Goal: Task Accomplishment & Management: Complete application form

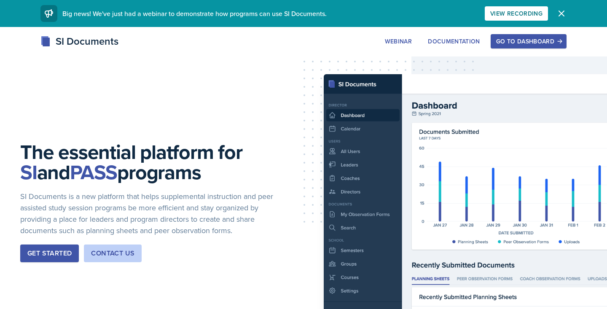
click at [526, 40] on div "Go to Dashboard" at bounding box center [528, 41] width 65 height 7
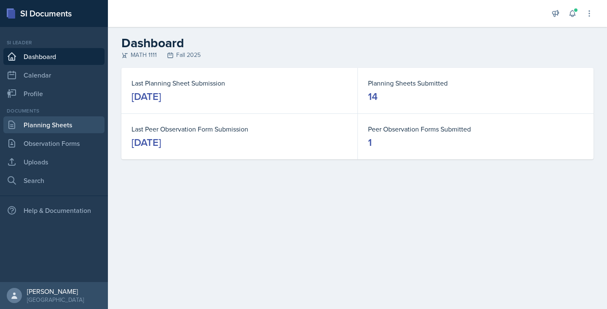
click at [53, 131] on link "Planning Sheets" at bounding box center [53, 124] width 101 height 17
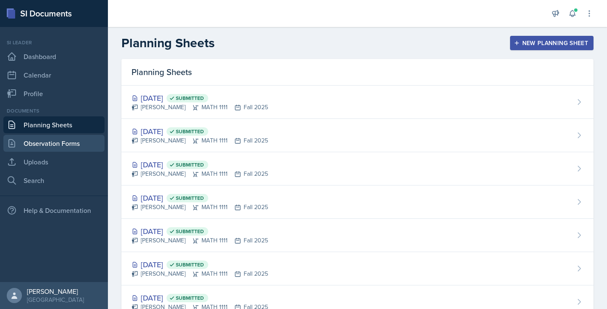
click at [55, 150] on link "Observation Forms" at bounding box center [53, 143] width 101 height 17
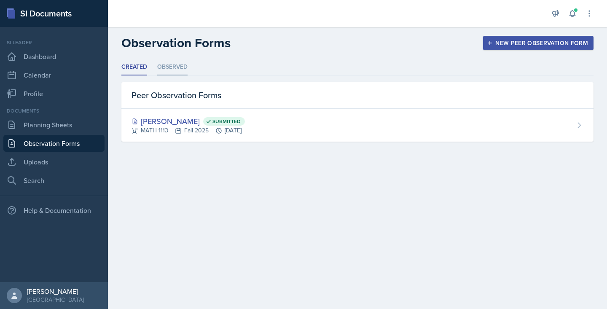
click at [178, 65] on li "Observed" at bounding box center [172, 67] width 30 height 16
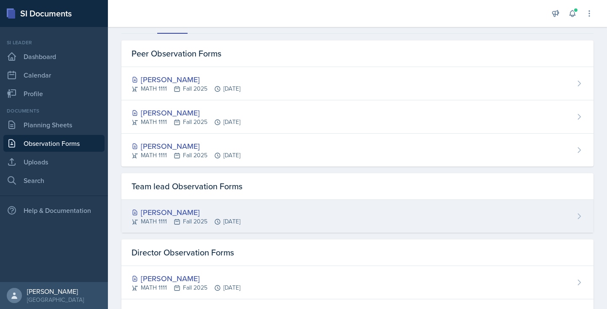
scroll to position [85, 0]
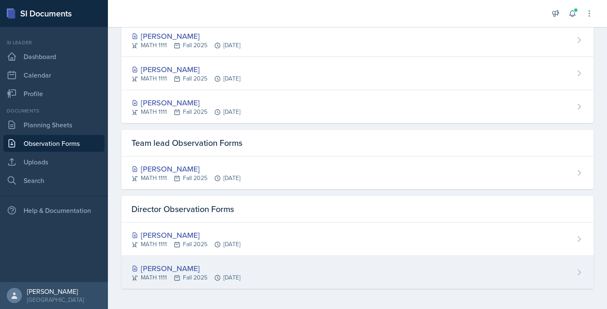
click at [154, 269] on div "[PERSON_NAME]" at bounding box center [186, 268] width 109 height 11
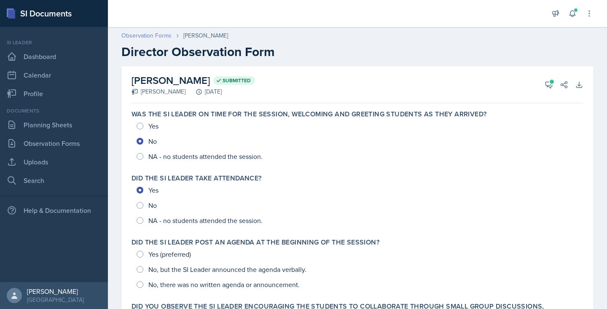
click at [157, 36] on link "Observation Forms" at bounding box center [146, 35] width 50 height 9
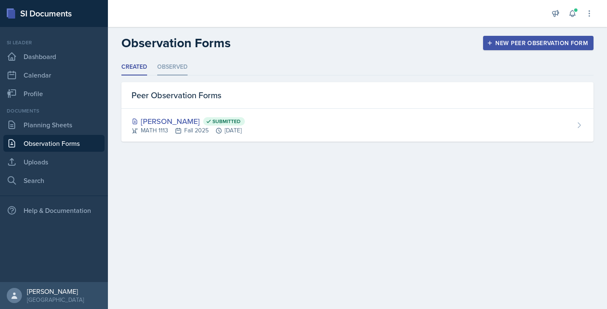
click at [176, 70] on li "Observed" at bounding box center [172, 67] width 30 height 16
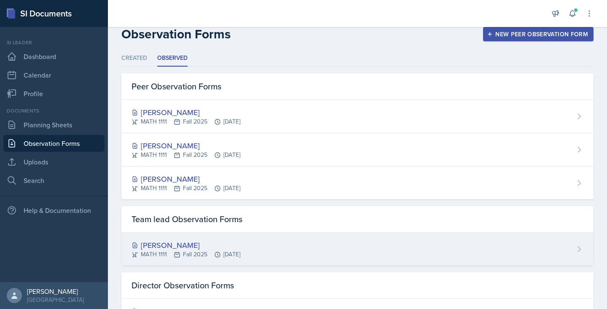
scroll to position [85, 0]
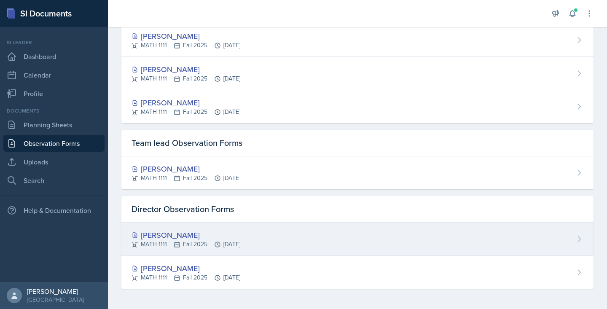
click at [168, 233] on div "[PERSON_NAME]" at bounding box center [186, 234] width 109 height 11
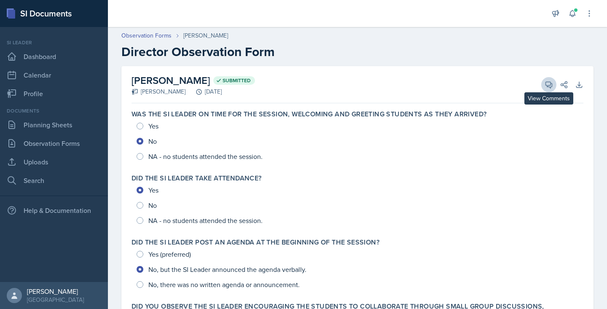
click at [546, 83] on icon at bounding box center [549, 85] width 6 height 6
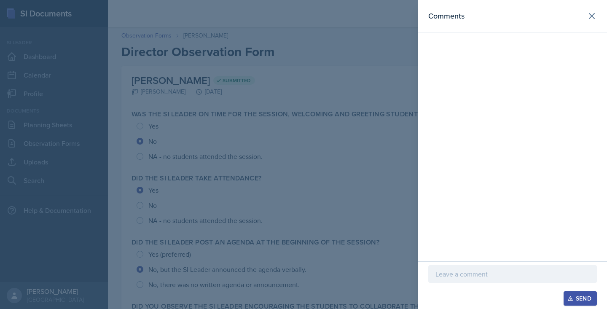
click at [325, 216] on div at bounding box center [303, 154] width 607 height 309
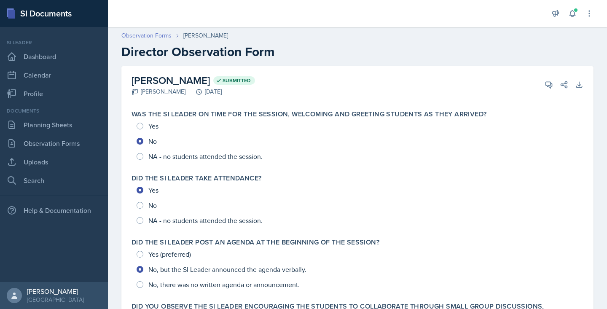
click at [159, 35] on link "Observation Forms" at bounding box center [146, 35] width 50 height 9
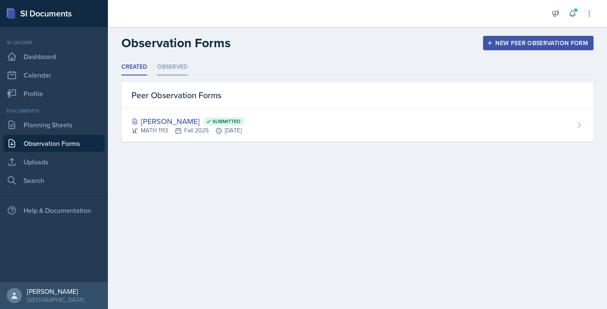
click at [173, 69] on li "Observed" at bounding box center [172, 67] width 30 height 16
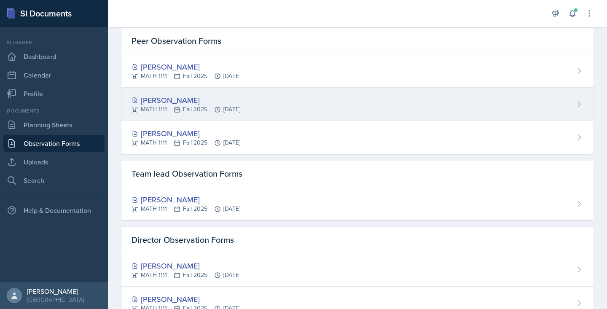
scroll to position [85, 0]
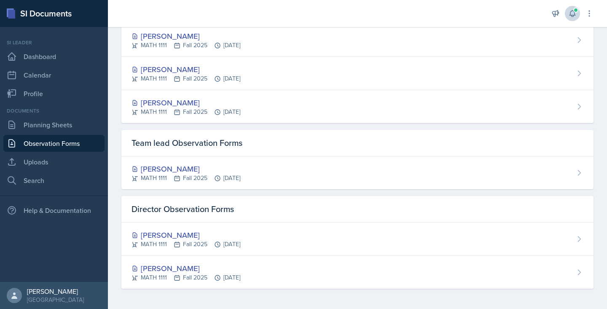
click at [571, 13] on icon at bounding box center [572, 13] width 8 height 8
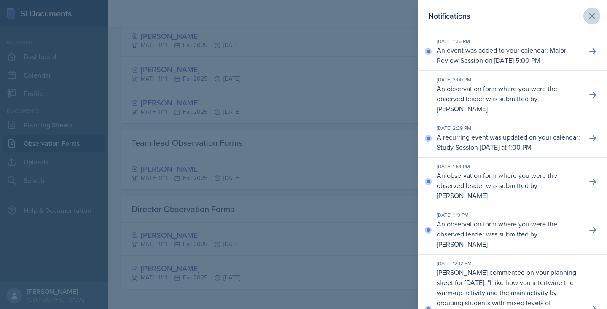
click at [592, 13] on icon at bounding box center [592, 16] width 10 height 10
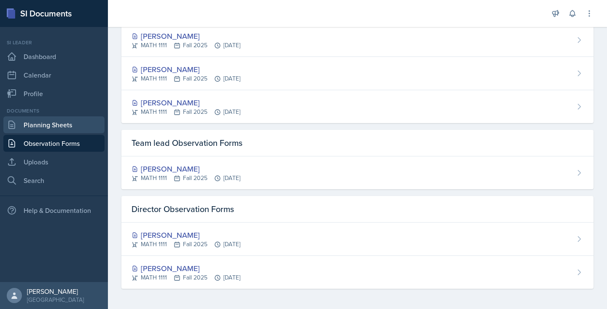
click at [43, 126] on link "Planning Sheets" at bounding box center [53, 124] width 101 height 17
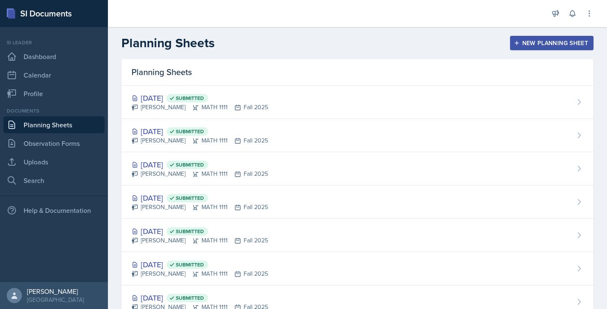
click at [553, 48] on button "New Planning Sheet" at bounding box center [551, 43] width 83 height 14
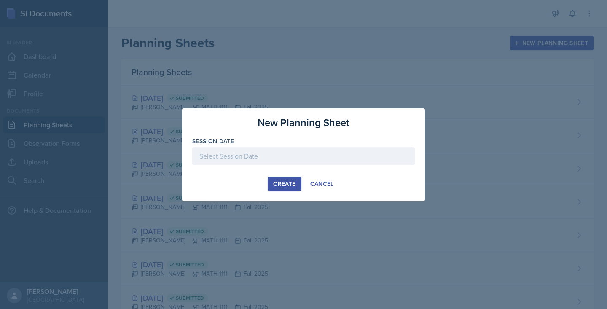
click at [301, 154] on div at bounding box center [303, 156] width 223 height 18
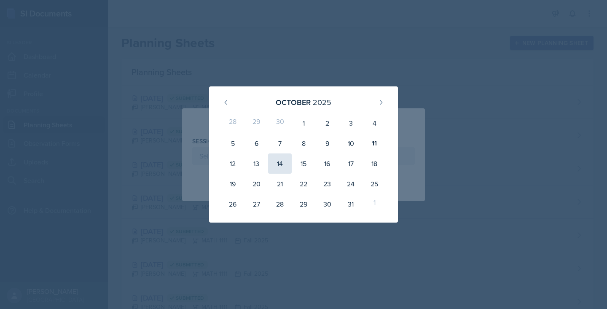
click at [285, 165] on div "14" at bounding box center [280, 163] width 24 height 20
type input "[DATE]"
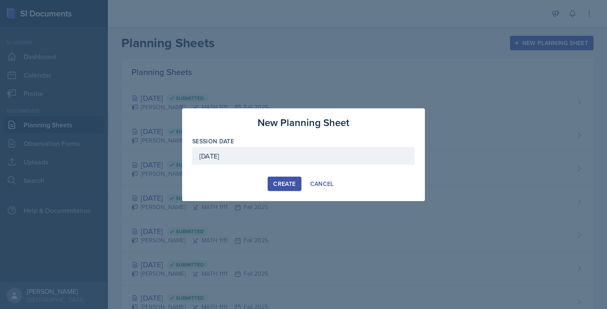
click at [283, 184] on div "Create" at bounding box center [284, 183] width 22 height 7
